Goal: Task Accomplishment & Management: Use online tool/utility

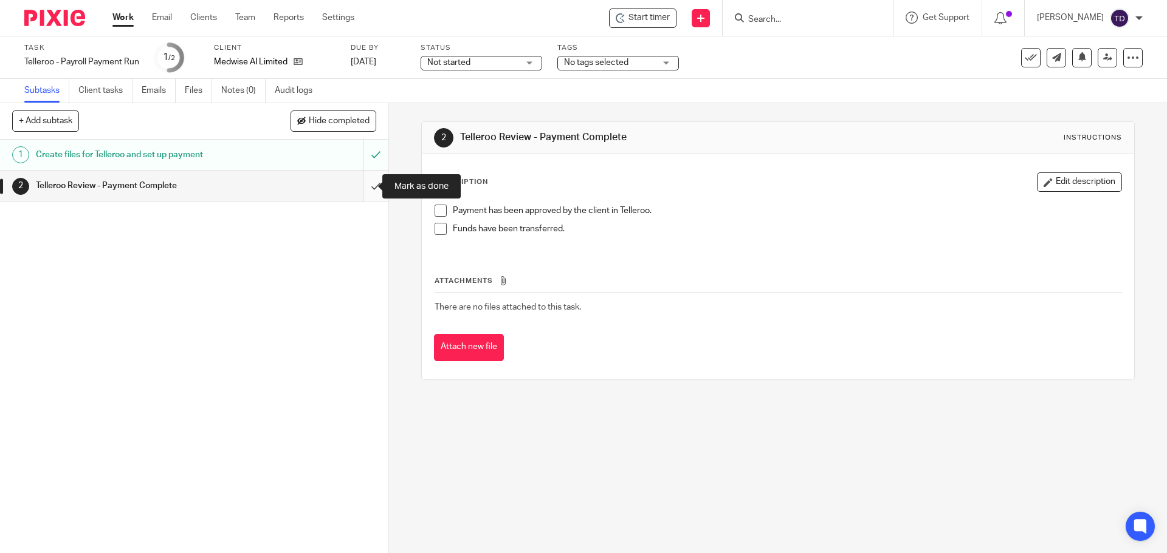
click at [366, 182] on input "submit" at bounding box center [194, 186] width 388 height 30
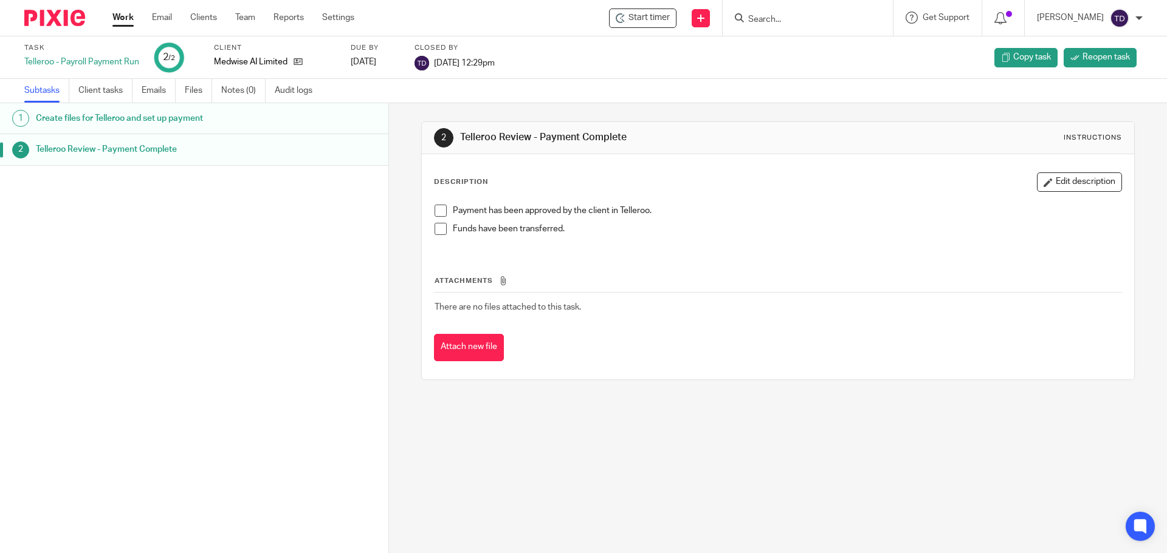
click at [435, 208] on span at bounding box center [440, 211] width 12 height 12
click at [434, 233] on span at bounding box center [440, 229] width 12 height 12
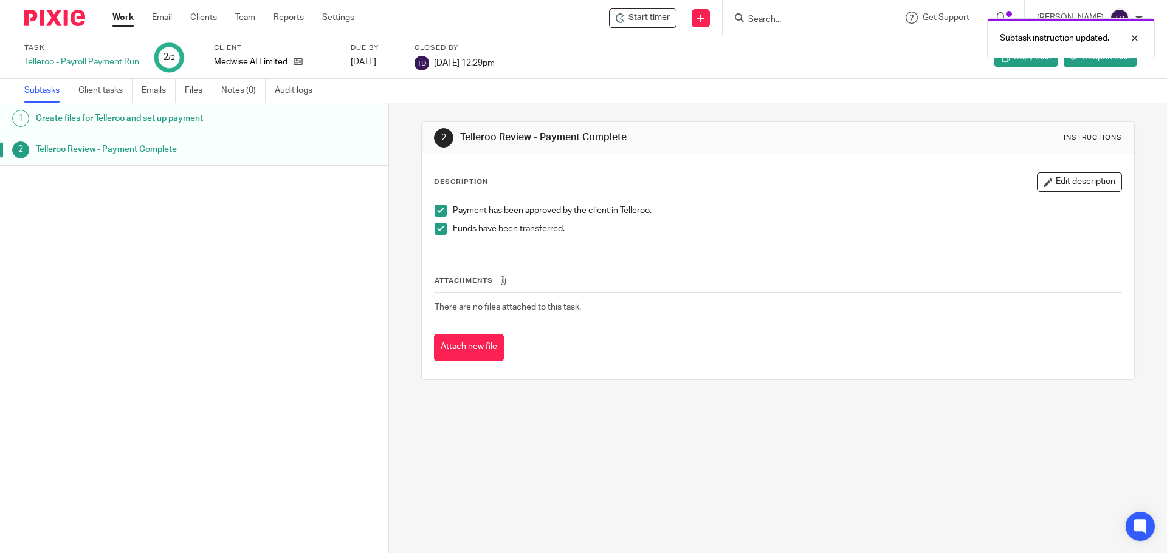
click at [120, 16] on link "Work" at bounding box center [122, 18] width 21 height 12
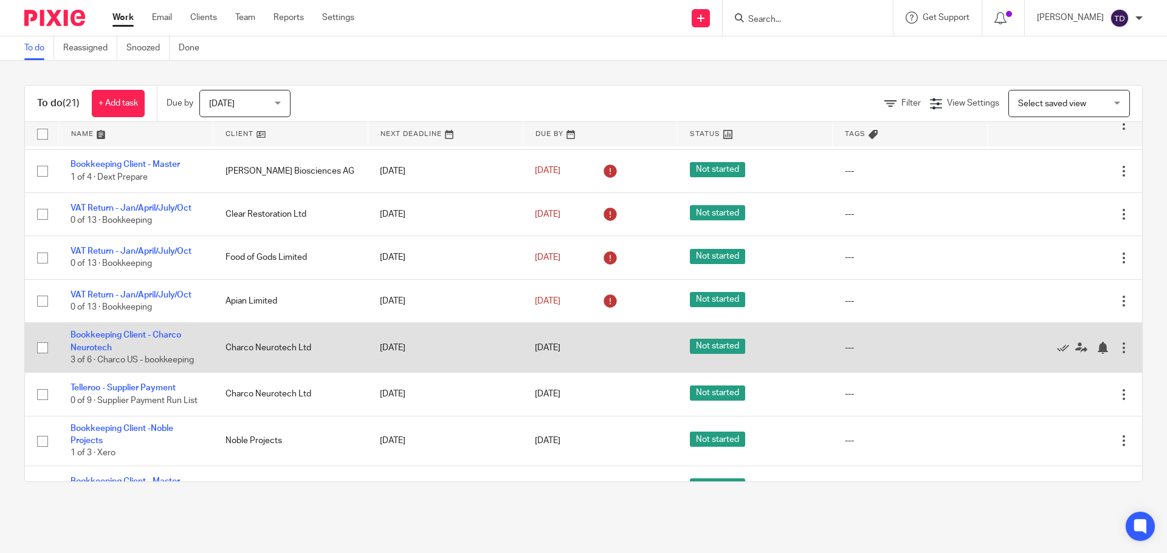
scroll to position [660, 0]
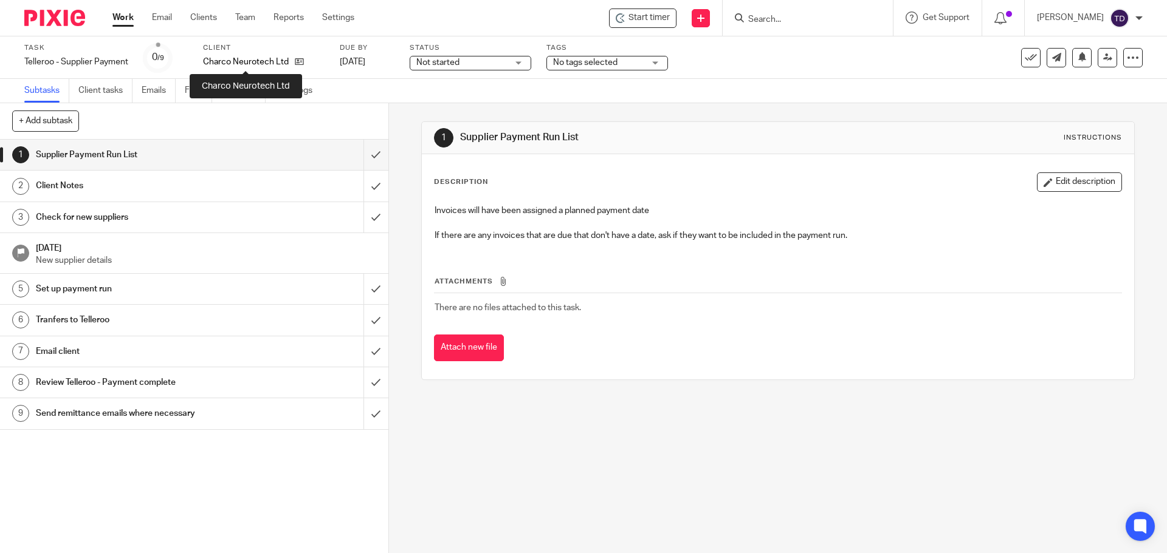
drag, startPoint x: 267, startPoint y: 60, endPoint x: 233, endPoint y: 75, distance: 37.0
click at [233, 76] on div "Task Telleroo - Supplier Payment Save Telleroo - Supplier Payment 0 /9 Client C…" at bounding box center [583, 57] width 1167 height 43
click at [237, 62] on p "Charco Neurotech Ltd" at bounding box center [246, 62] width 86 height 12
click at [102, 84] on link "Client tasks" at bounding box center [105, 91] width 54 height 24
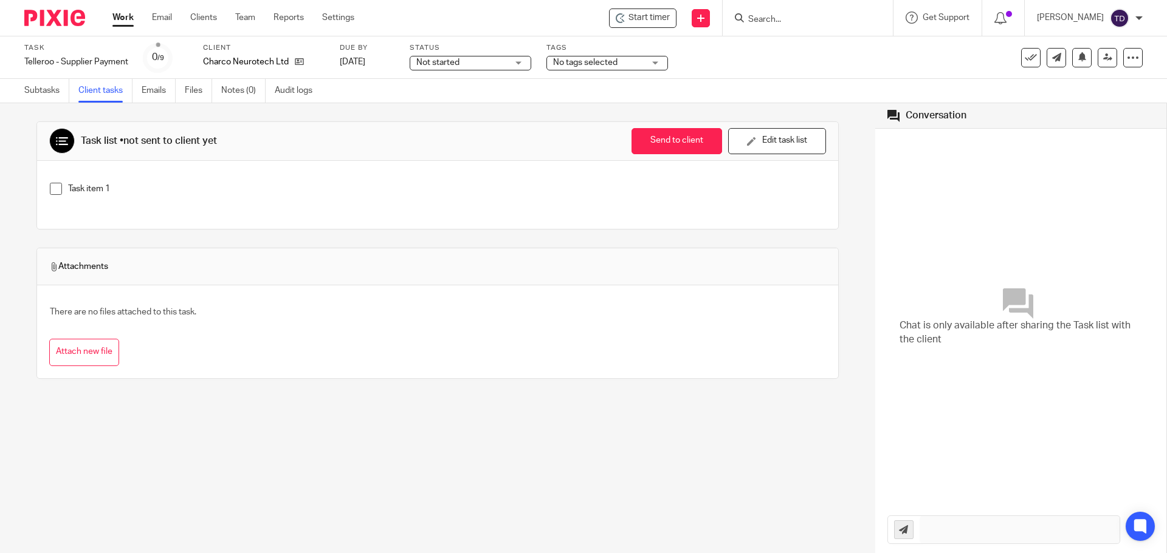
click at [109, 87] on link "Client tasks" at bounding box center [105, 91] width 54 height 24
click at [242, 59] on p "Charco Neurotech Ltd" at bounding box center [246, 62] width 86 height 12
click at [292, 61] on link at bounding box center [296, 62] width 15 height 12
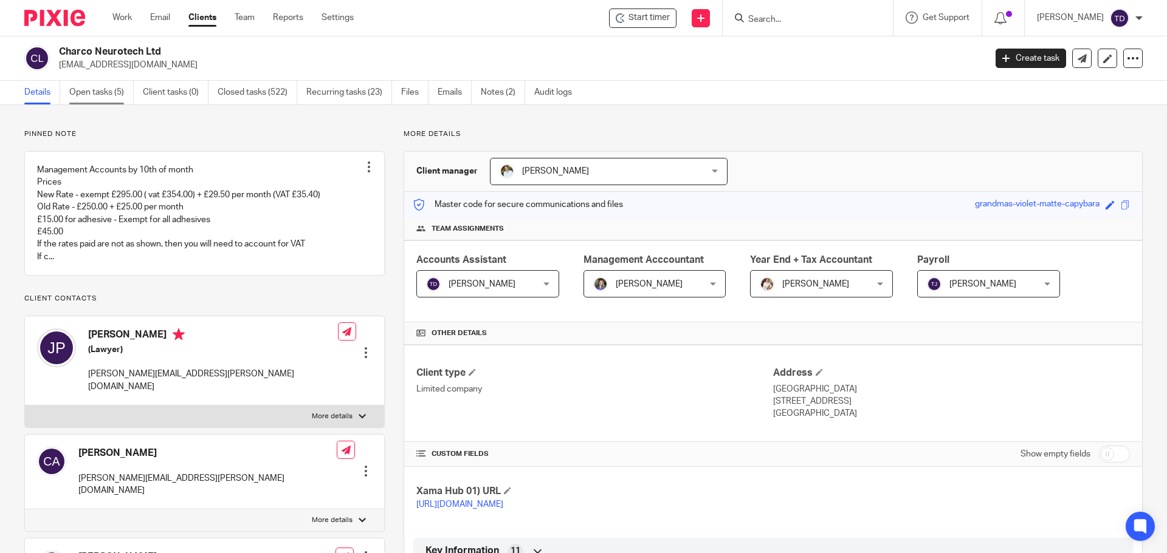
click at [101, 87] on link "Open tasks (5)" at bounding box center [101, 93] width 64 height 24
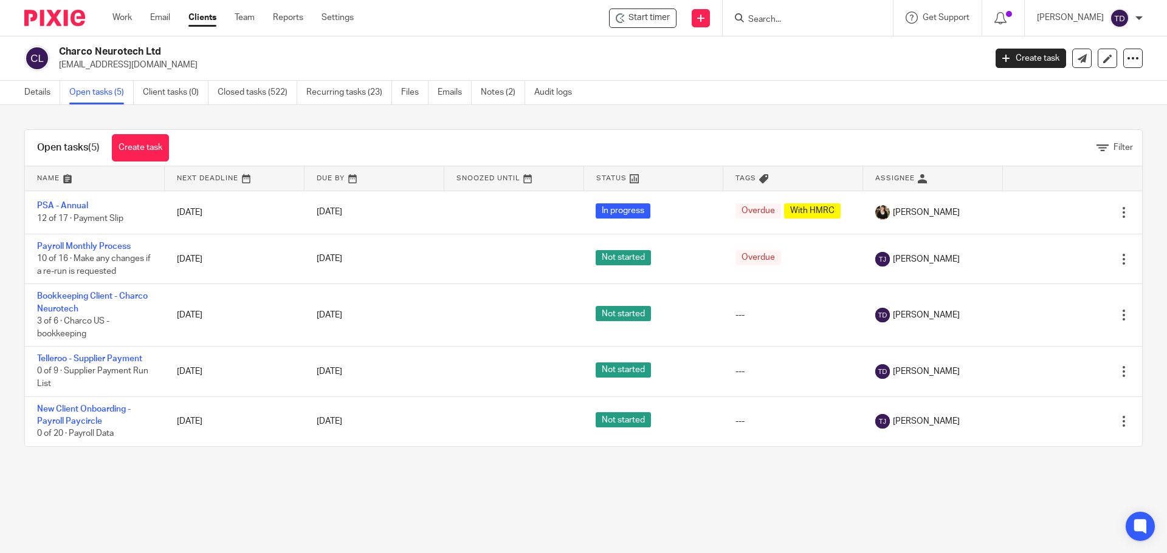
click at [756, 495] on main "Charco Neurotech Ltd [EMAIL_ADDRESS][DOMAIN_NAME] Create task Update from Compa…" at bounding box center [583, 276] width 1167 height 553
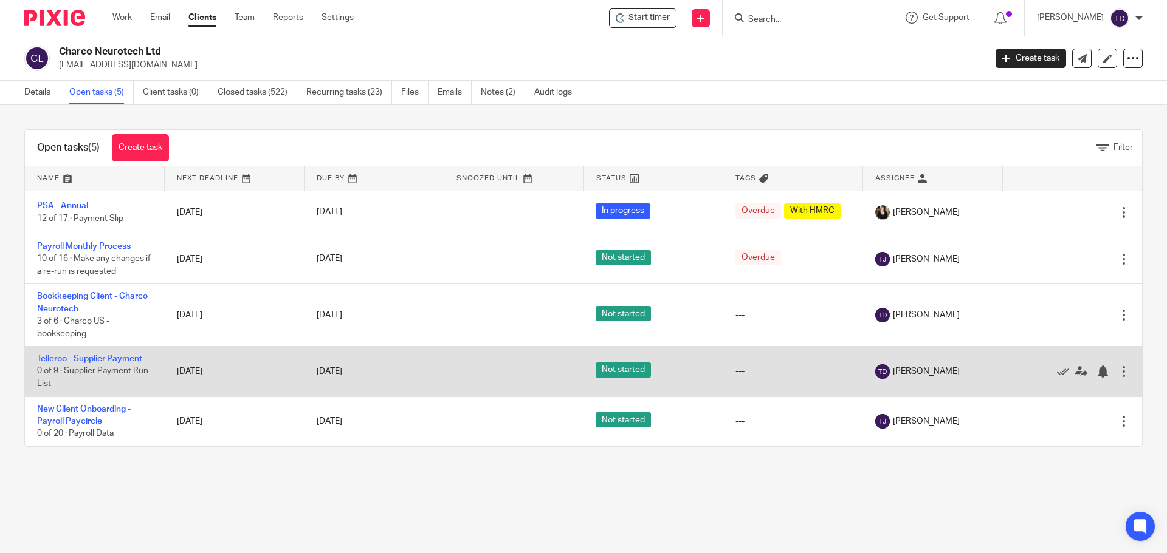
click at [101, 357] on link "Telleroo - Supplier Payment" at bounding box center [89, 359] width 105 height 9
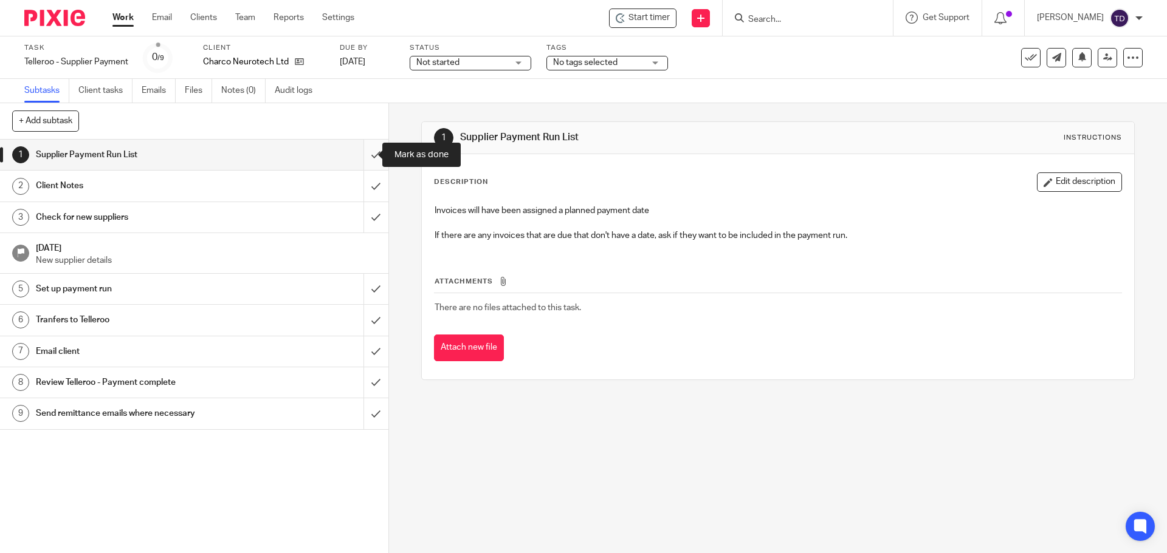
click at [356, 158] on input "submit" at bounding box center [194, 155] width 388 height 30
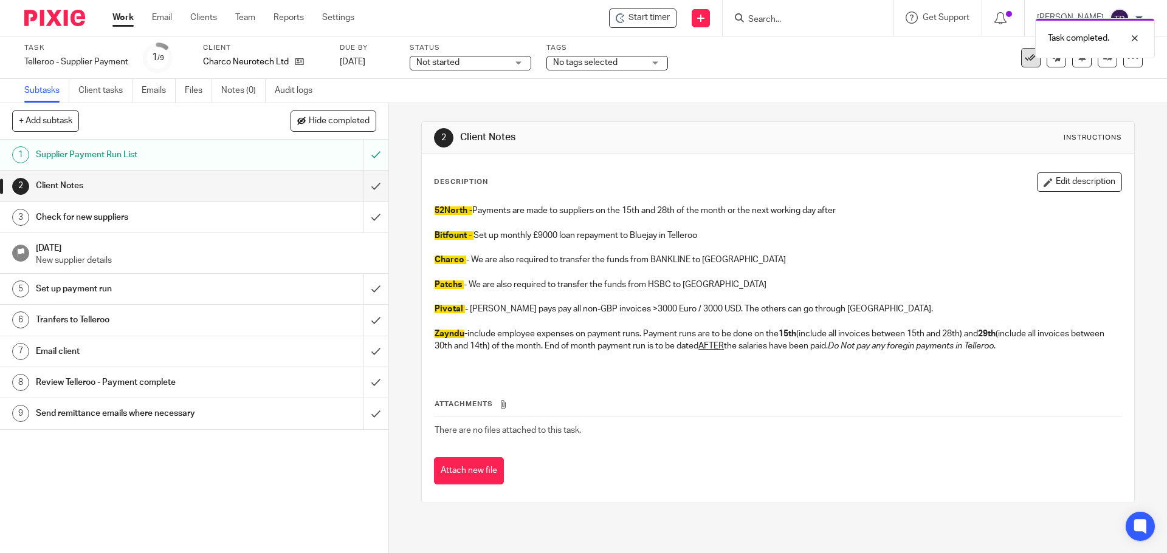
click at [1024, 60] on icon at bounding box center [1030, 58] width 12 height 12
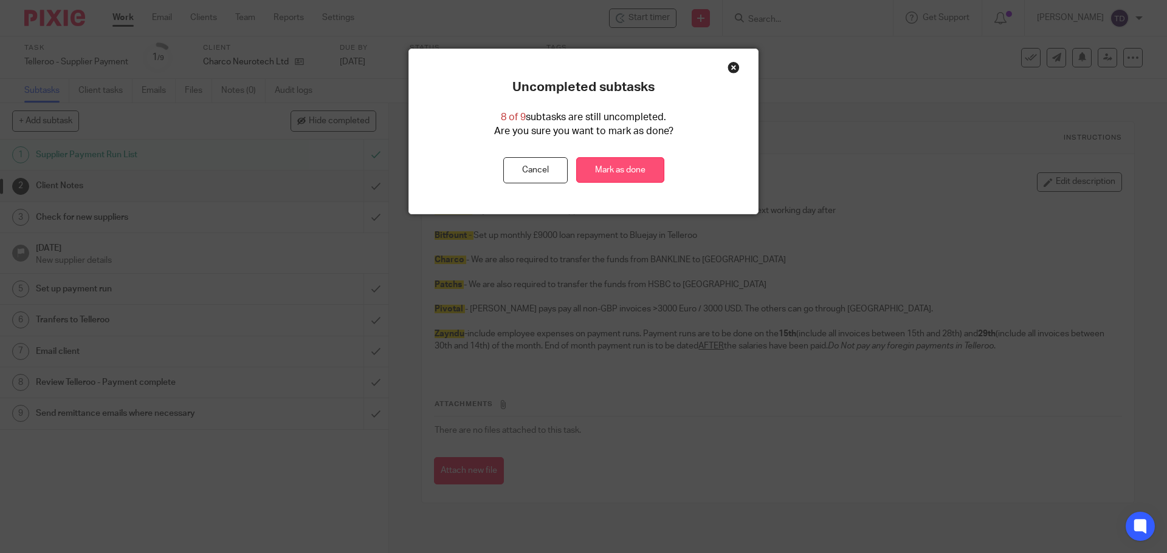
click at [634, 168] on link "Mark as done" at bounding box center [620, 170] width 88 height 26
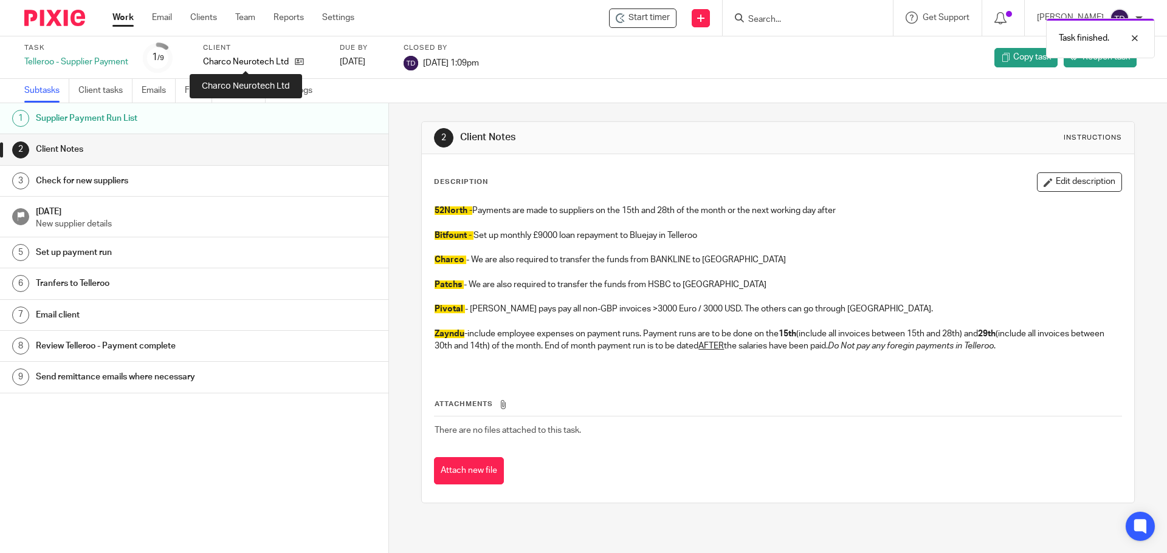
click at [216, 62] on p "Charco Neurotech Ltd" at bounding box center [246, 62] width 86 height 12
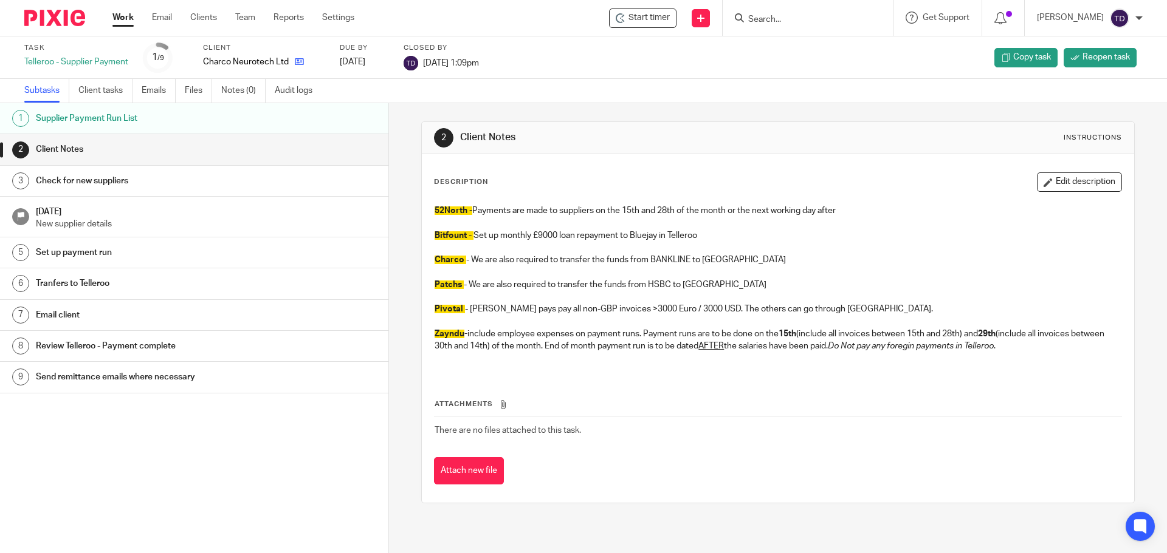
click at [300, 60] on icon at bounding box center [299, 61] width 9 height 9
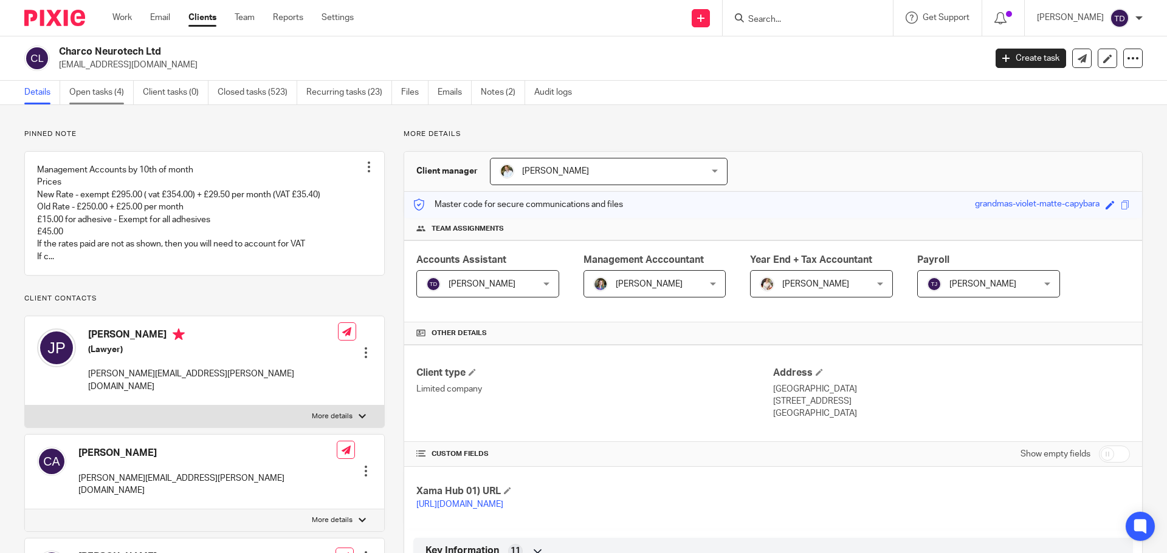
click at [105, 87] on link "Open tasks (4)" at bounding box center [101, 93] width 64 height 24
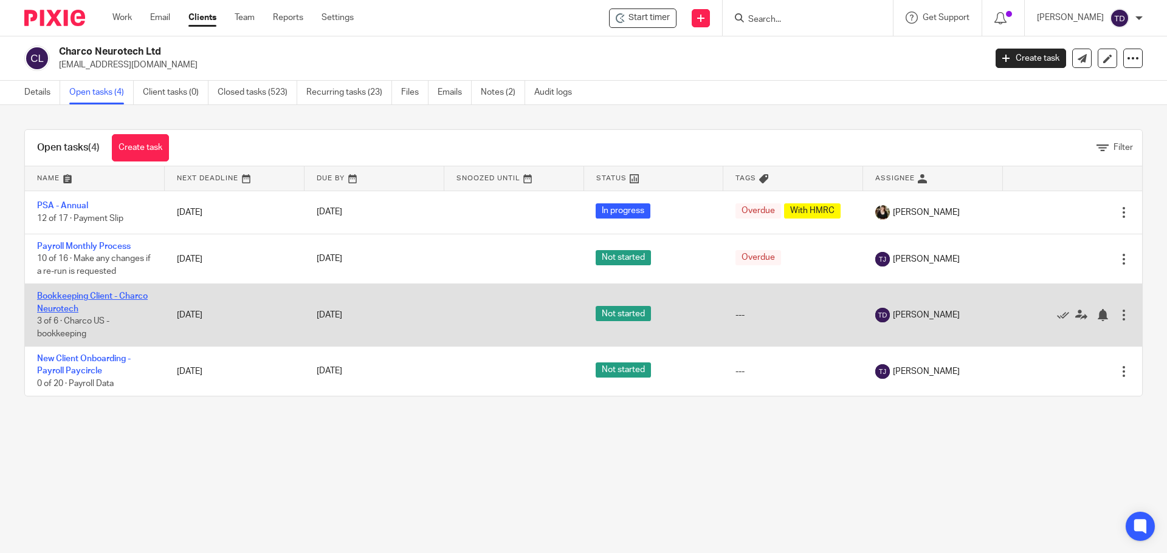
click at [105, 292] on link "Bookkeeping Client - Charco Neurotech" at bounding box center [92, 302] width 111 height 21
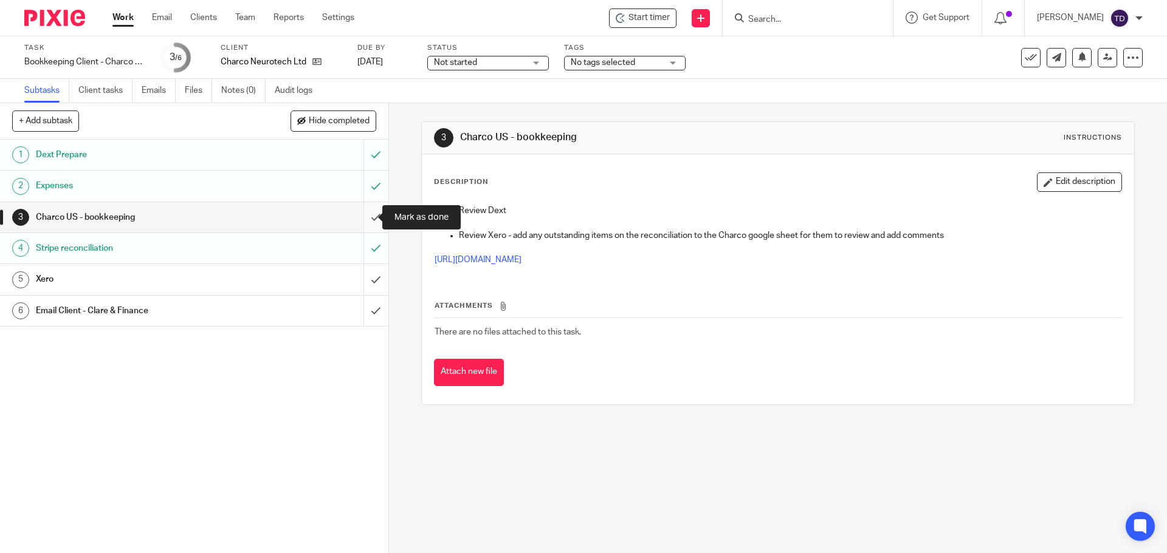
click at [365, 219] on input "submit" at bounding box center [194, 217] width 388 height 30
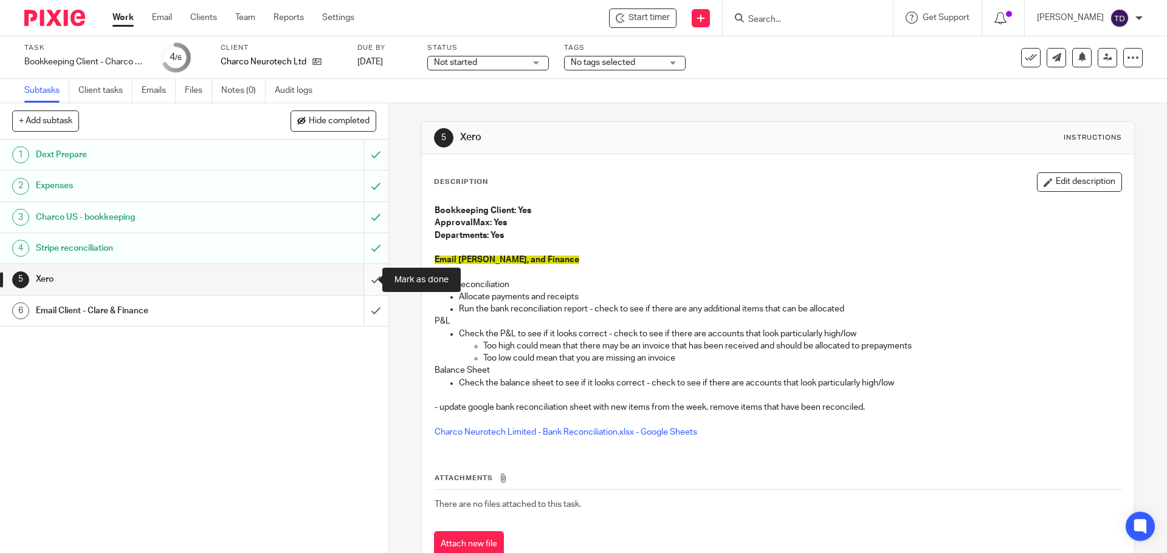
click at [365, 278] on input "submit" at bounding box center [194, 279] width 388 height 30
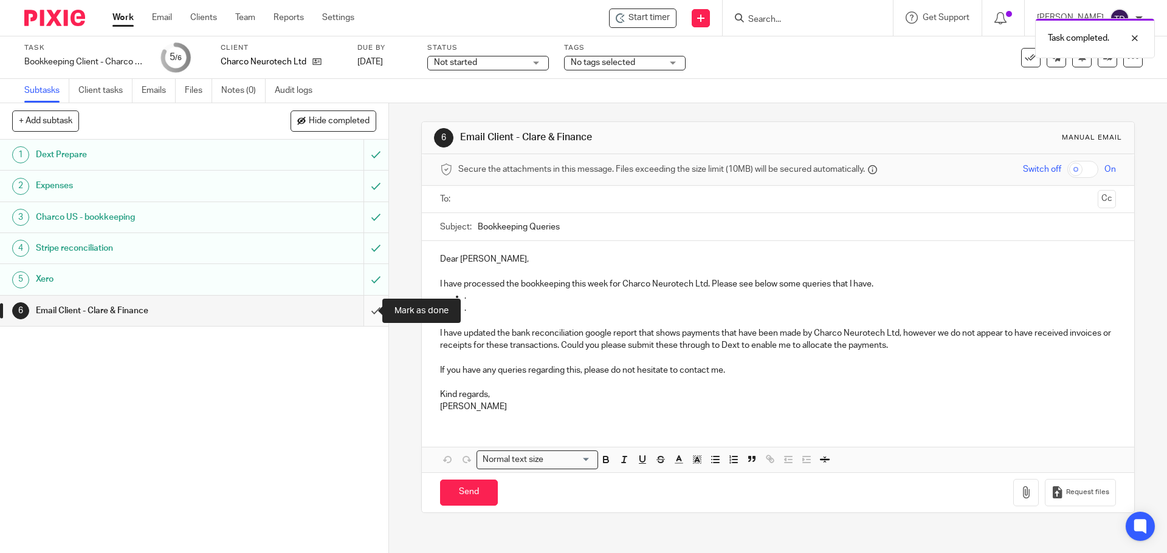
click at [358, 310] on input "submit" at bounding box center [194, 311] width 388 height 30
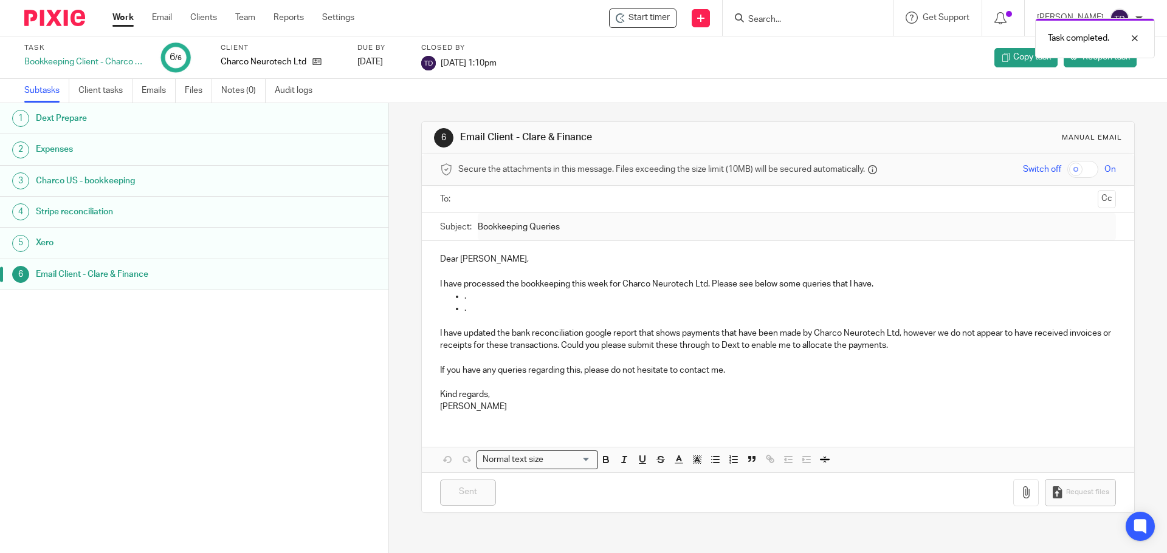
click at [67, 15] on img at bounding box center [54, 18] width 61 height 16
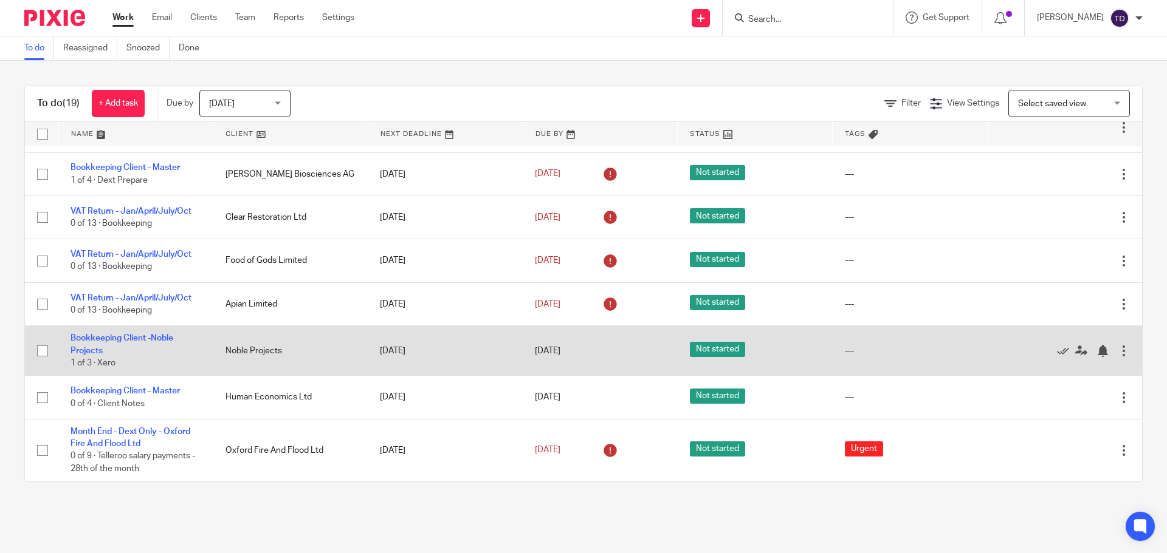
scroll to position [560, 0]
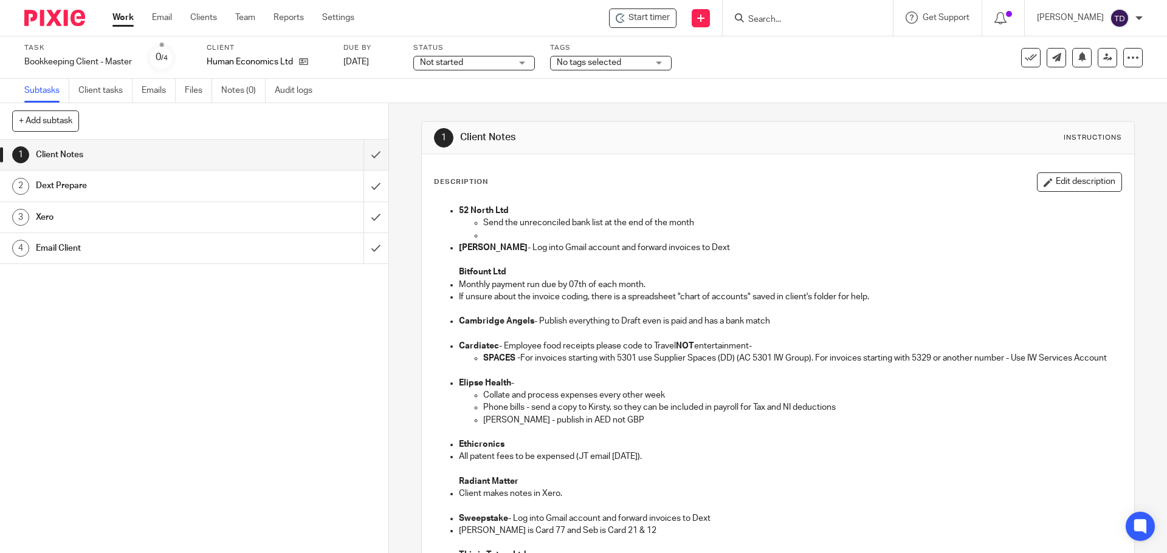
drag, startPoint x: 657, startPoint y: 171, endPoint x: 664, endPoint y: 179, distance: 10.8
drag, startPoint x: 664, startPoint y: 179, endPoint x: 623, endPoint y: 165, distance: 43.6
click at [623, 165] on div "Description Edit description 52 North Ltd Send the unreconciled bank list at th…" at bounding box center [777, 531] width 711 height 754
click at [663, 15] on span "Start timer" at bounding box center [648, 18] width 41 height 13
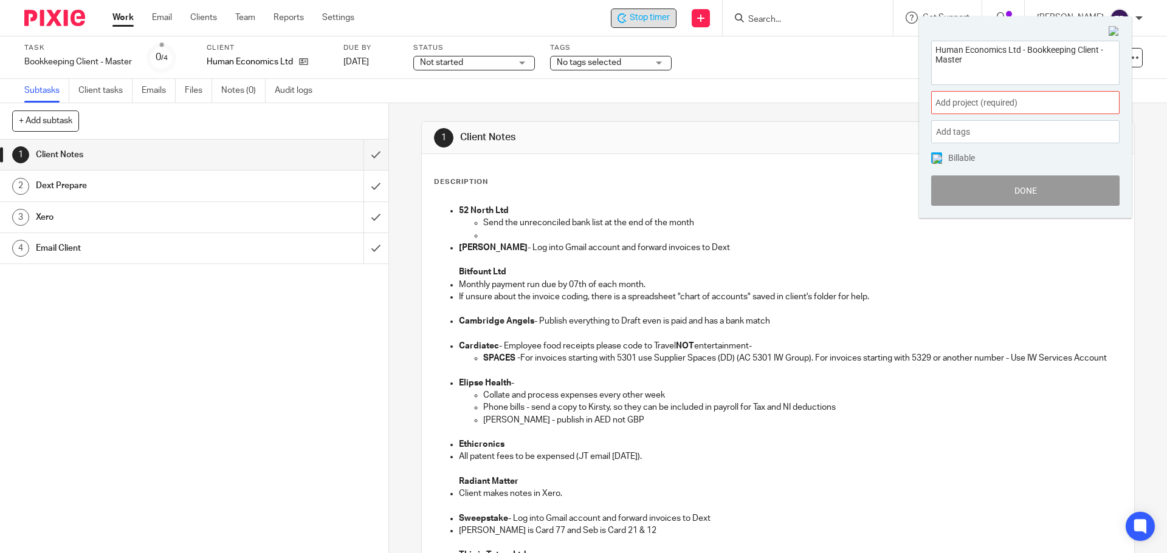
click at [944, 95] on div "Add project (required) :" at bounding box center [1025, 102] width 188 height 23
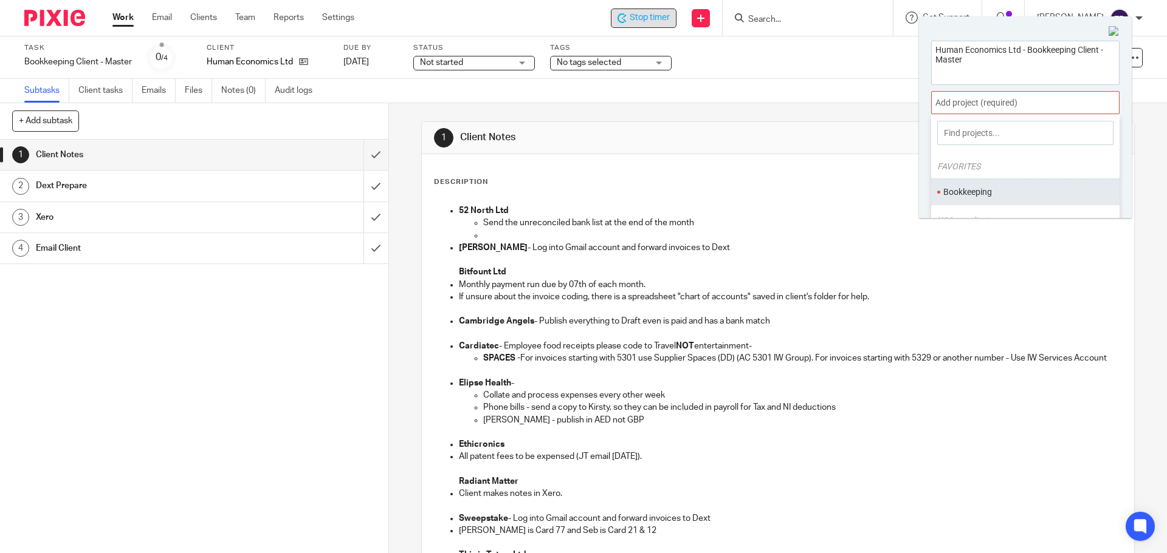
click at [954, 199] on li "Bookkeeping" at bounding box center [1022, 192] width 159 height 13
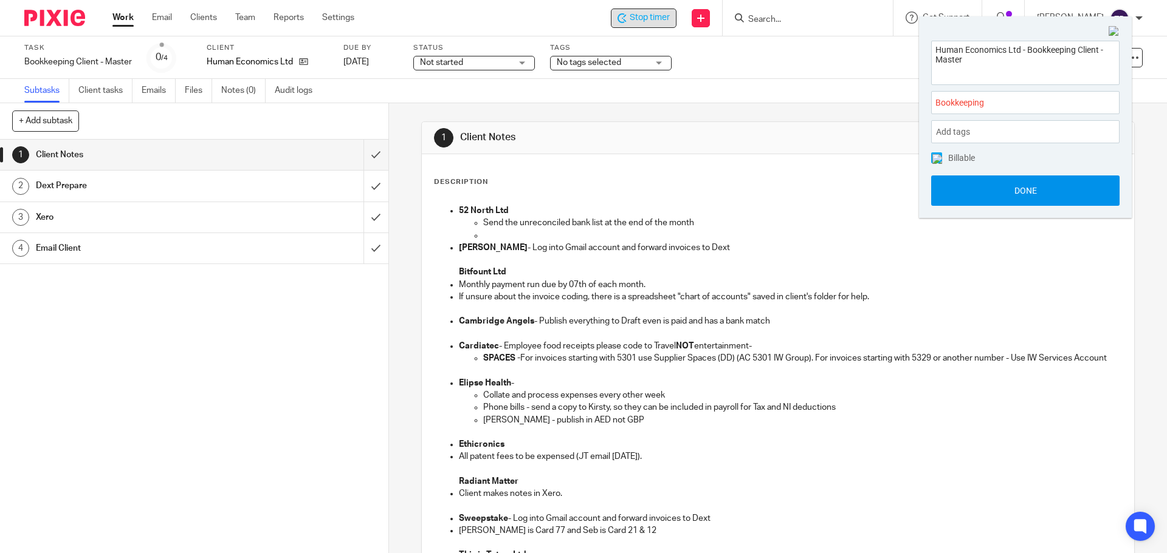
click at [954, 191] on button "Done" at bounding box center [1025, 191] width 188 height 30
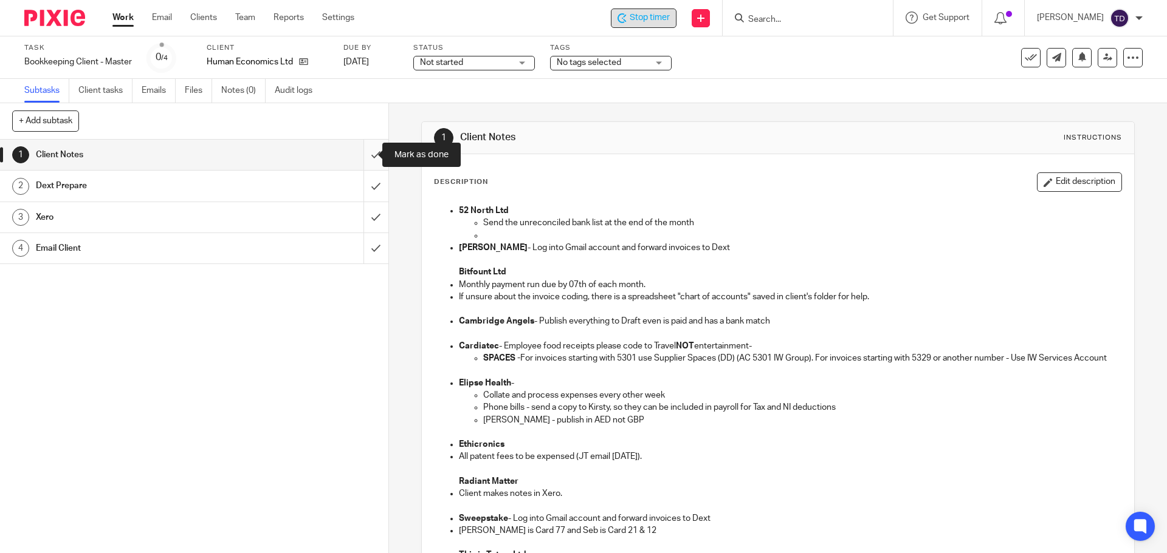
click at [366, 156] on input "submit" at bounding box center [194, 155] width 388 height 30
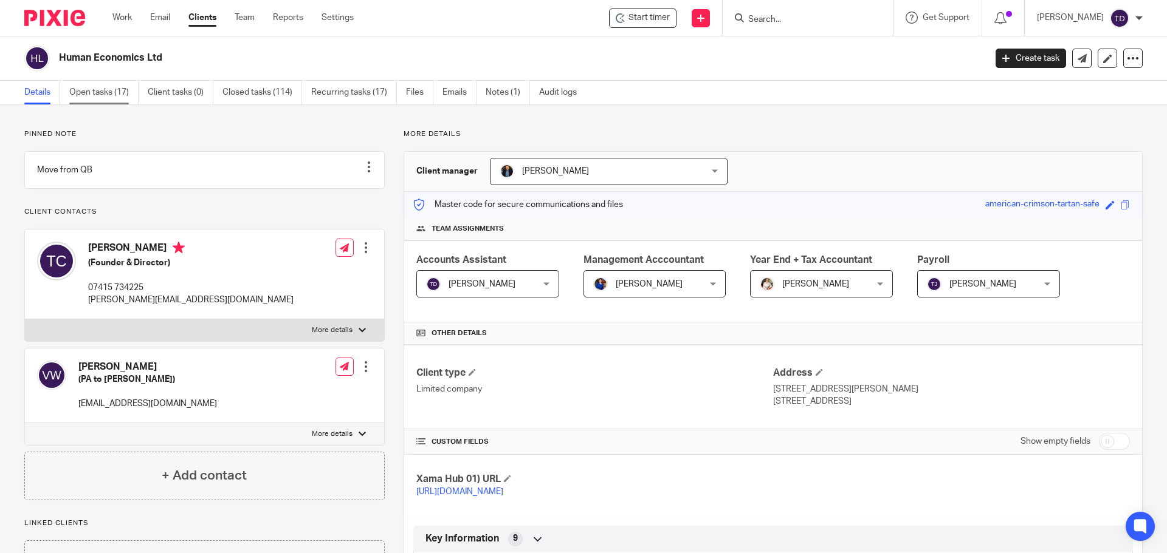
click at [122, 95] on link "Open tasks (17)" at bounding box center [103, 93] width 69 height 24
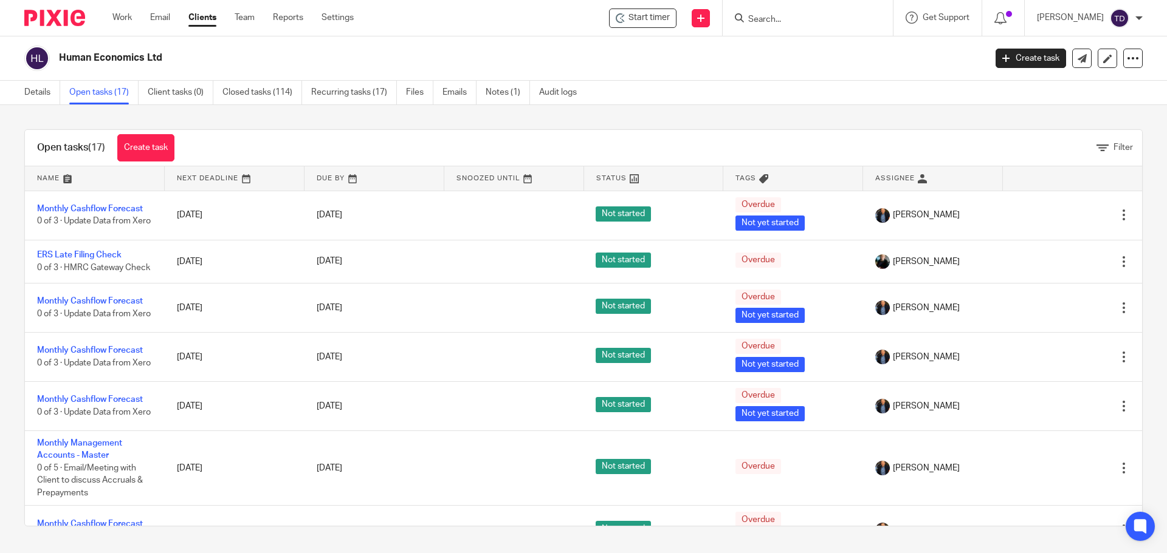
click at [99, 87] on link "Open tasks (17)" at bounding box center [103, 93] width 69 height 24
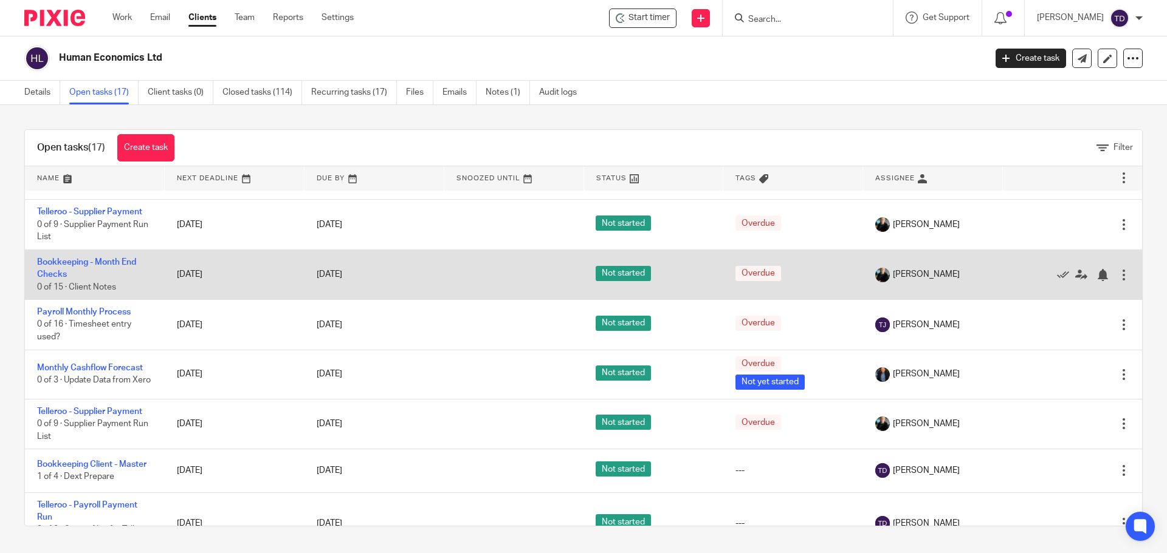
scroll to position [558, 0]
